Goal: Register for event/course

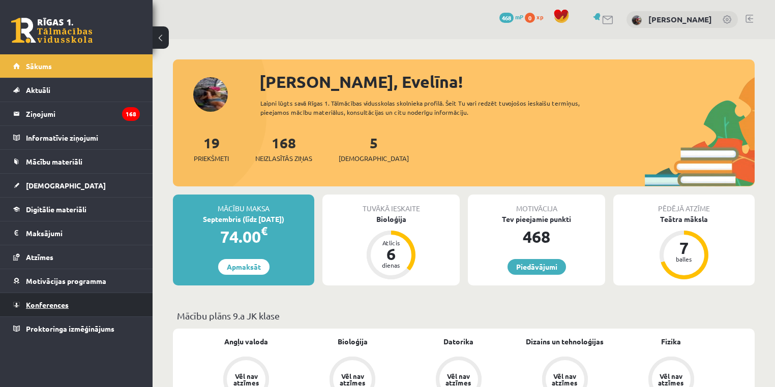
click at [89, 295] on link "Konferences" at bounding box center [76, 304] width 127 height 23
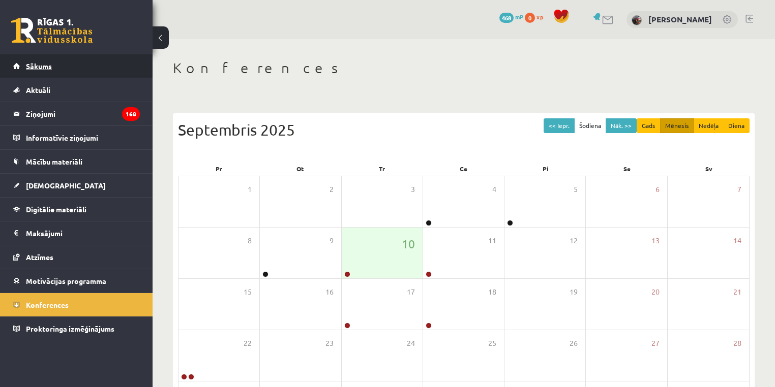
click at [79, 60] on link "Sākums" at bounding box center [76, 65] width 127 height 23
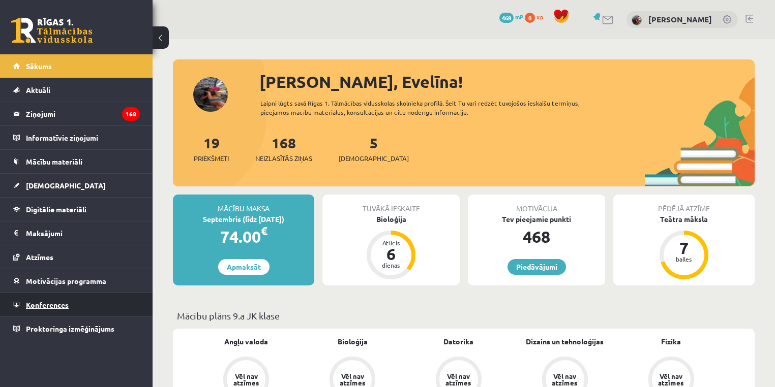
click at [111, 305] on link "Konferences" at bounding box center [76, 304] width 127 height 23
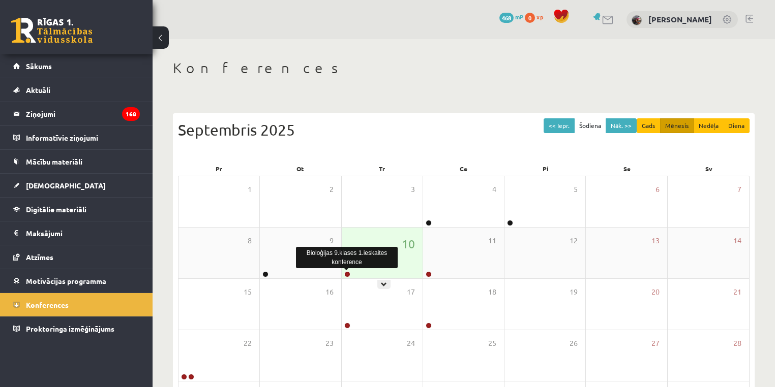
click at [344, 275] on link at bounding box center [347, 275] width 6 height 6
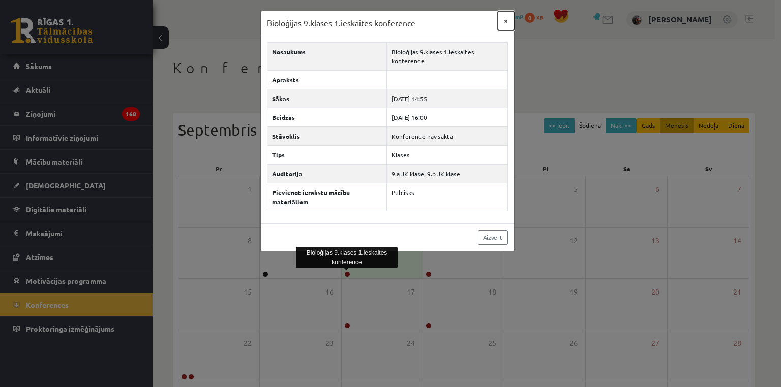
click at [505, 21] on button "×" at bounding box center [506, 20] width 16 height 19
click at [505, 21] on div "Bioloģijas 9.klases 1.ieskaites konference ×" at bounding box center [387, 23] width 253 height 25
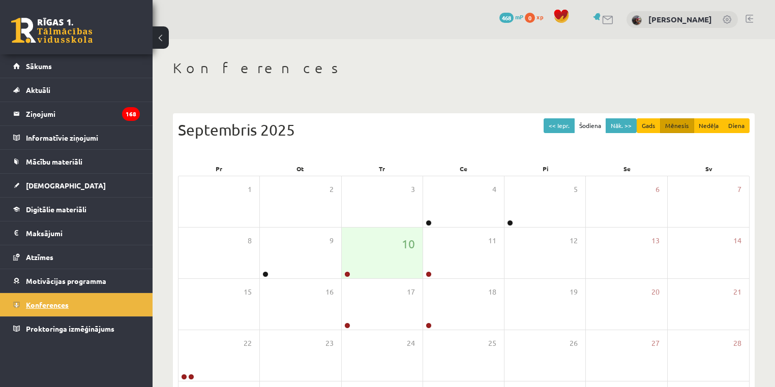
click at [82, 307] on link "Konferences" at bounding box center [76, 304] width 127 height 23
click at [347, 279] on div "17" at bounding box center [382, 304] width 81 height 51
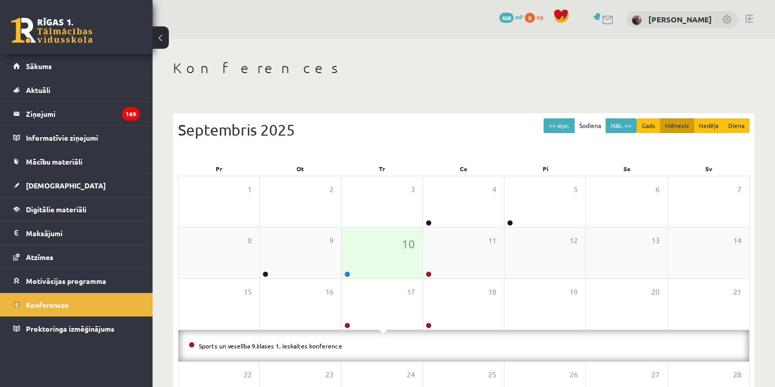
click at [343, 273] on div at bounding box center [347, 275] width 10 height 7
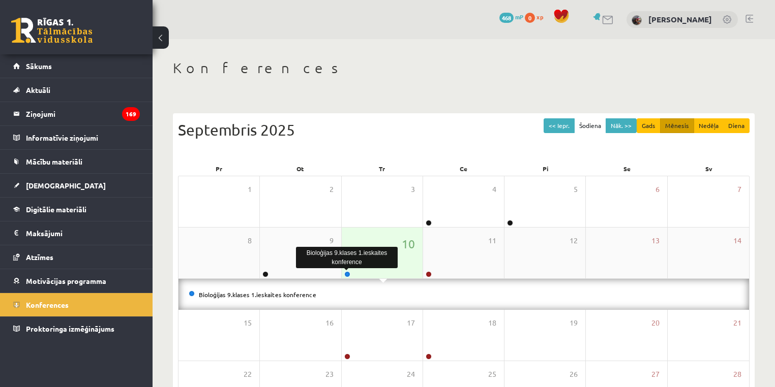
click at [346, 273] on link at bounding box center [347, 275] width 6 height 6
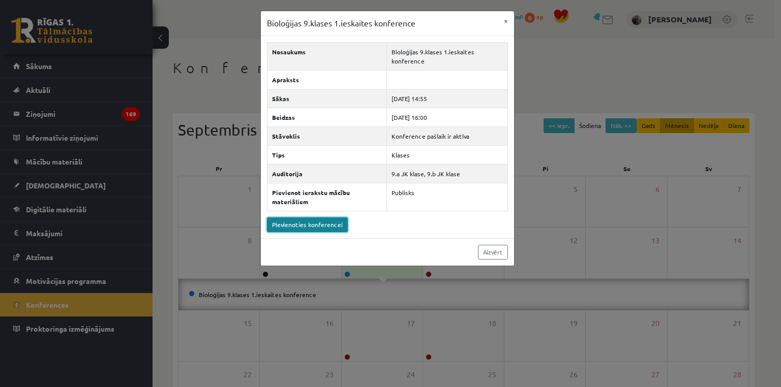
click at [285, 219] on link "Pievienoties konferencei" at bounding box center [307, 225] width 81 height 15
click at [321, 218] on link "Pievienoties konferencei" at bounding box center [307, 225] width 81 height 15
